Goal: Task Accomplishment & Management: Manage account settings

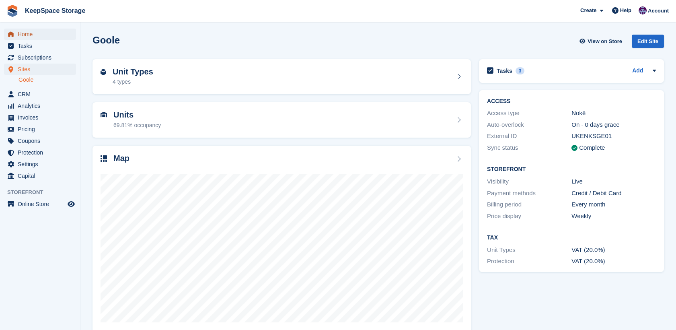
drag, startPoint x: 0, startPoint y: 0, endPoint x: 41, endPoint y: 33, distance: 52.6
click at [41, 33] on span "Home" at bounding box center [42, 34] width 48 height 11
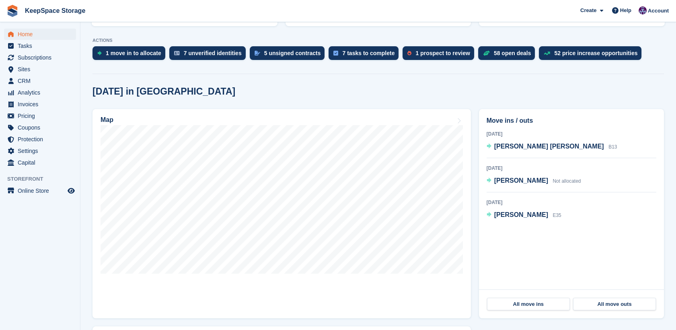
scroll to position [222, 0]
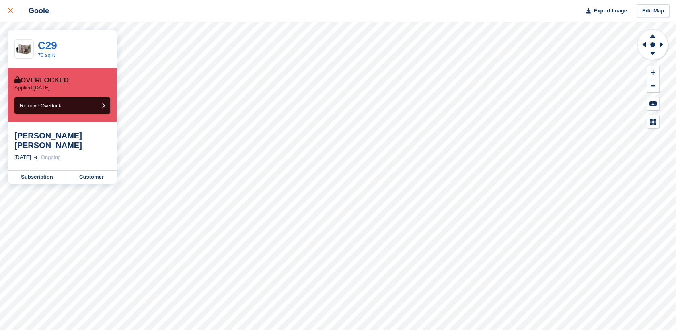
click at [8, 16] on link at bounding box center [10, 11] width 21 height 22
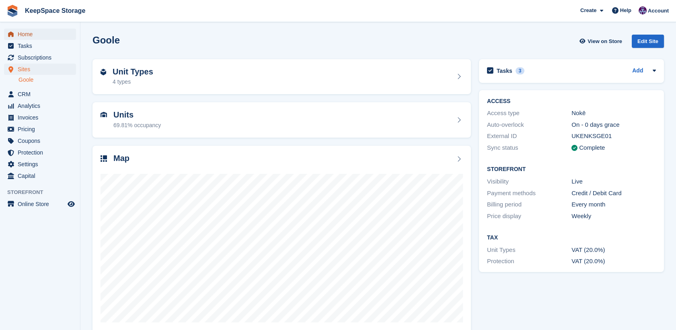
click at [32, 35] on span "Home" at bounding box center [42, 34] width 48 height 11
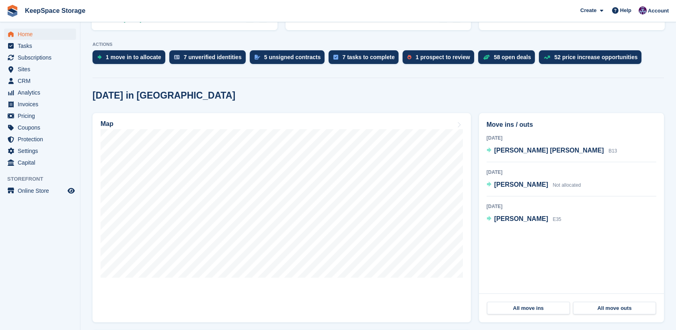
scroll to position [150, 0]
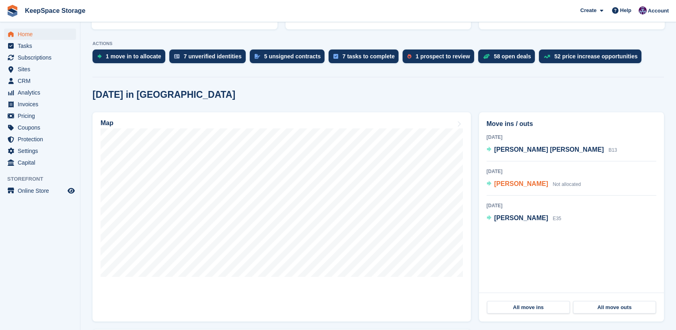
click at [521, 180] on span "[PERSON_NAME]" at bounding box center [521, 183] width 54 height 7
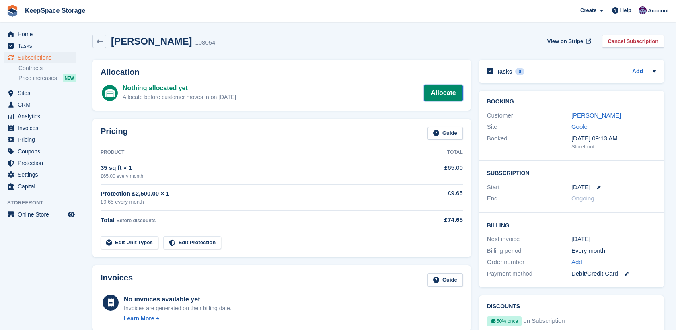
click at [439, 92] on link "Allocate" at bounding box center [443, 93] width 39 height 16
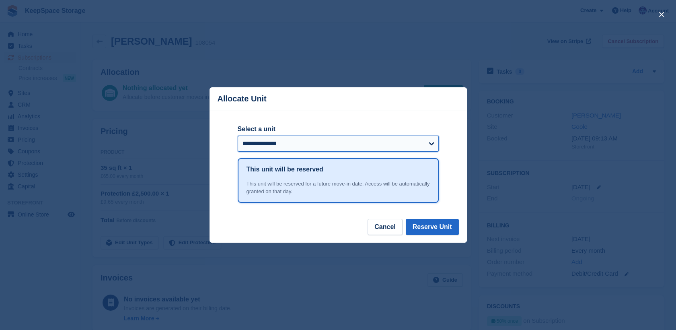
click at [400, 144] on select "**********" at bounding box center [338, 144] width 201 height 16
select select "*****"
click at [238, 136] on select "**********" at bounding box center [338, 144] width 201 height 16
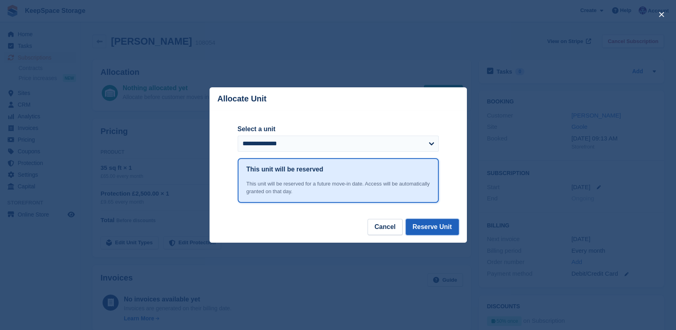
click at [427, 227] on button "Reserve Unit" at bounding box center [432, 227] width 53 height 16
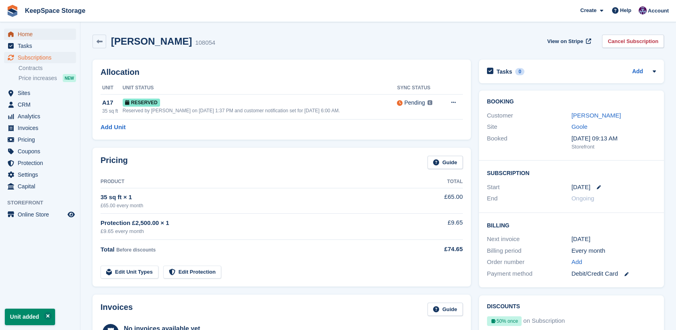
click at [40, 29] on span "Home" at bounding box center [42, 34] width 48 height 11
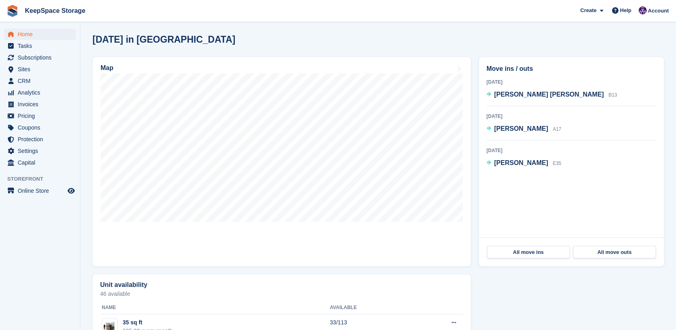
scroll to position [204, 0]
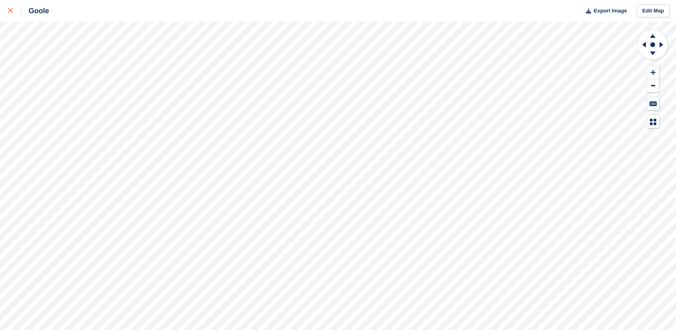
click at [9, 18] on link at bounding box center [10, 11] width 21 height 22
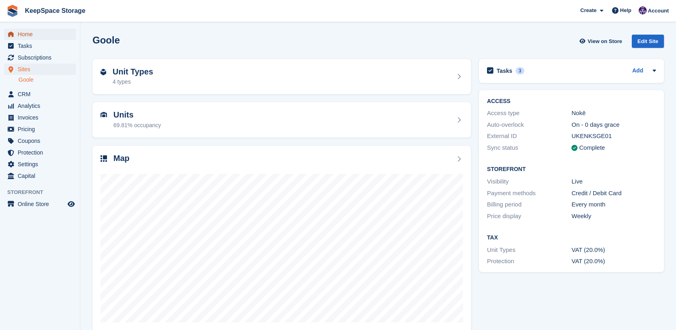
click at [23, 33] on span "Home" at bounding box center [42, 34] width 48 height 11
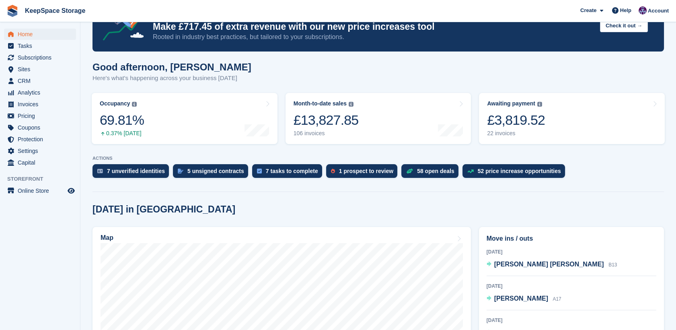
scroll to position [33, 0]
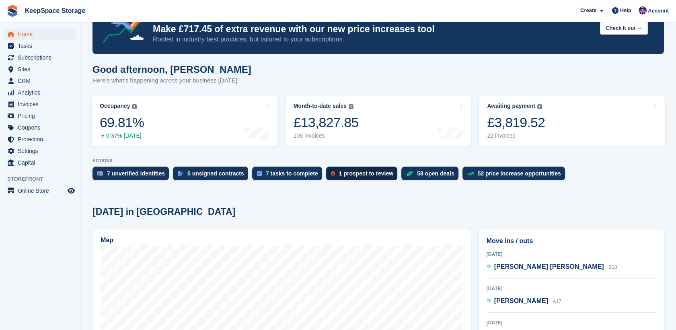
click at [350, 171] on div "1 prospect to review" at bounding box center [366, 173] width 54 height 6
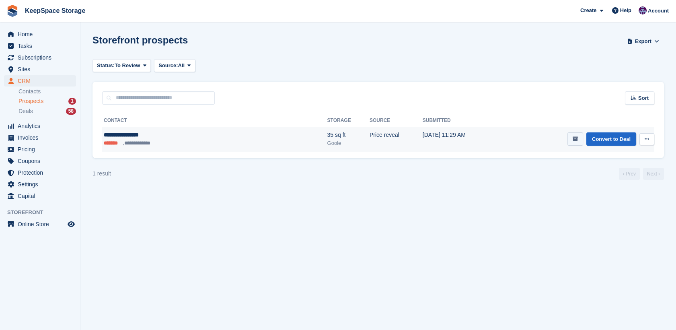
click at [576, 144] on button "submit" at bounding box center [576, 138] width 16 height 13
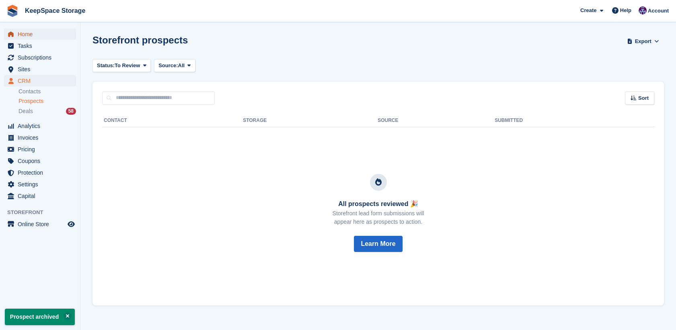
click at [32, 33] on span "Home" at bounding box center [42, 34] width 48 height 11
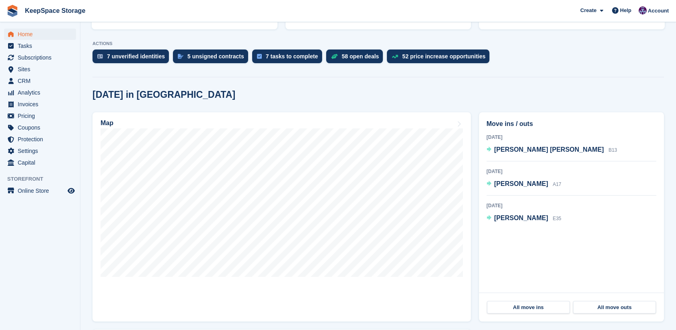
scroll to position [149, 0]
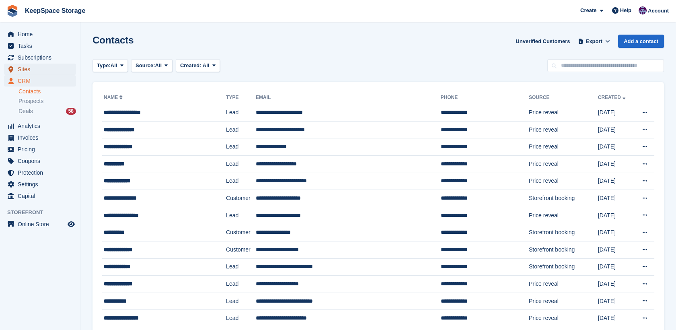
click at [45, 66] on span "Sites" at bounding box center [42, 69] width 48 height 11
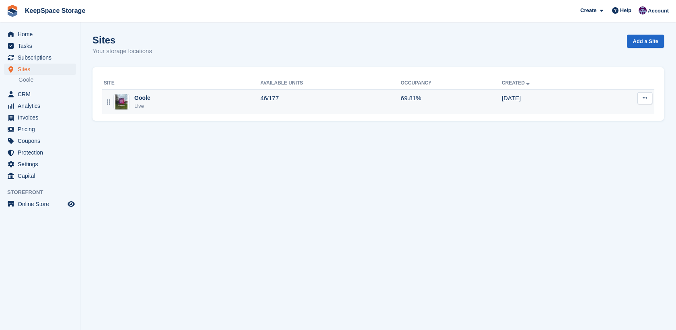
click at [274, 99] on td "46/177" at bounding box center [330, 101] width 140 height 25
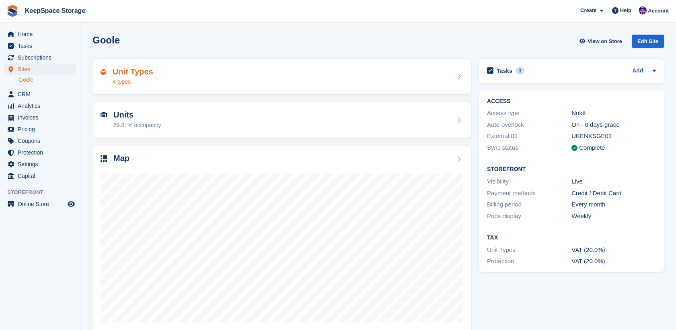
click at [362, 69] on div "Unit Types 4 types" at bounding box center [282, 76] width 362 height 19
